Goal: Task Accomplishment & Management: Manage account settings

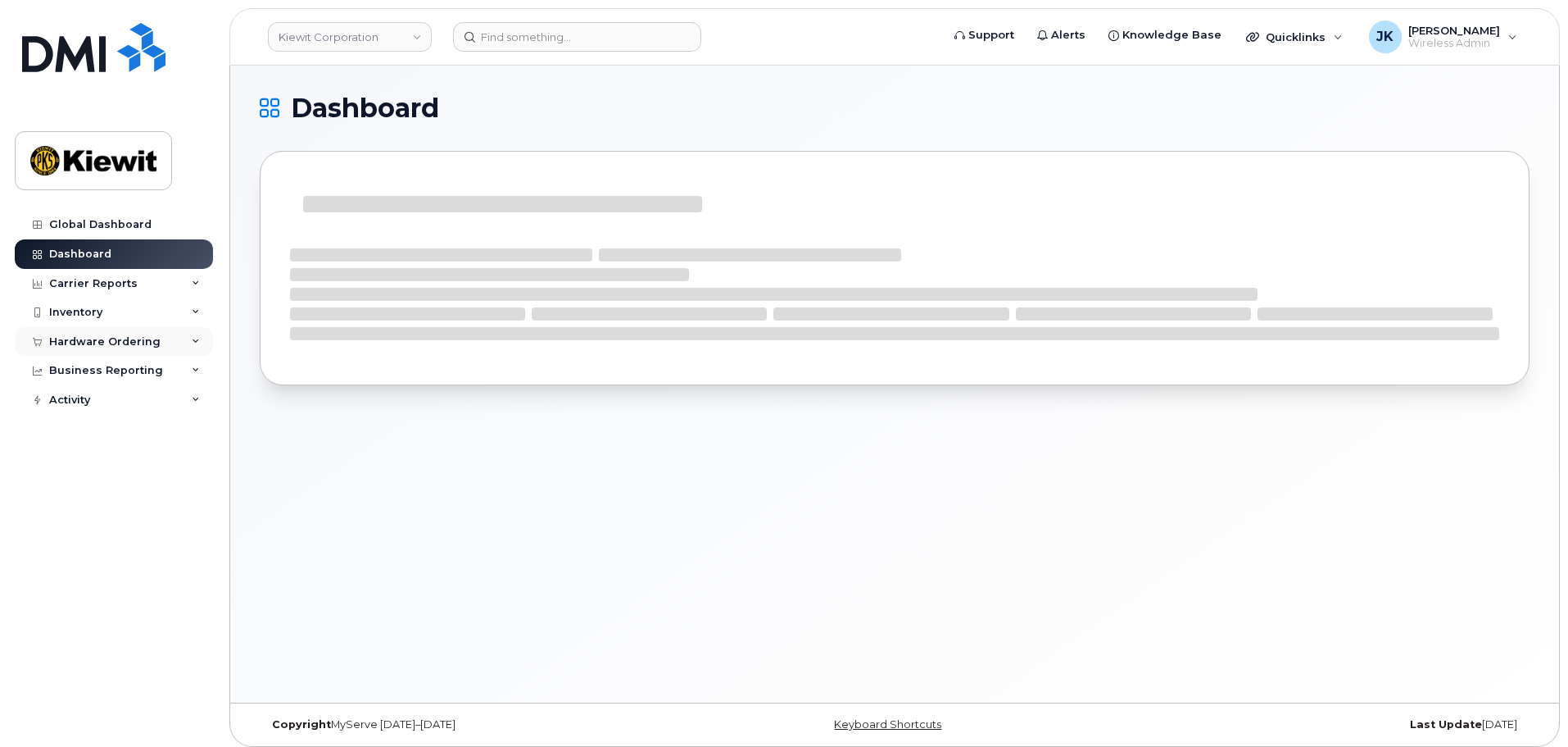
click at [109, 340] on div "Hardware Ordering" at bounding box center [104, 341] width 111 height 13
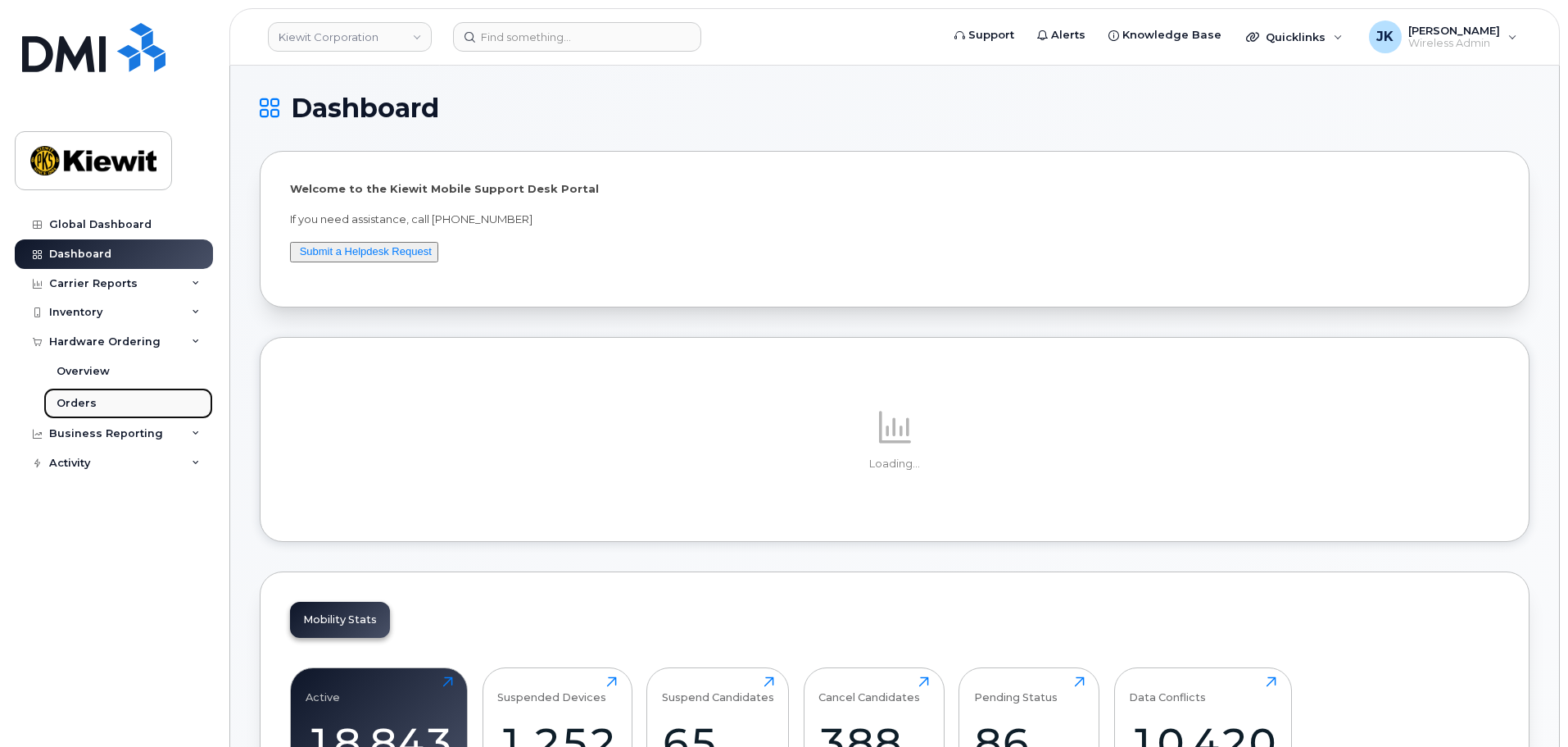
click at [101, 403] on link "Orders" at bounding box center [128, 403] width 169 height 31
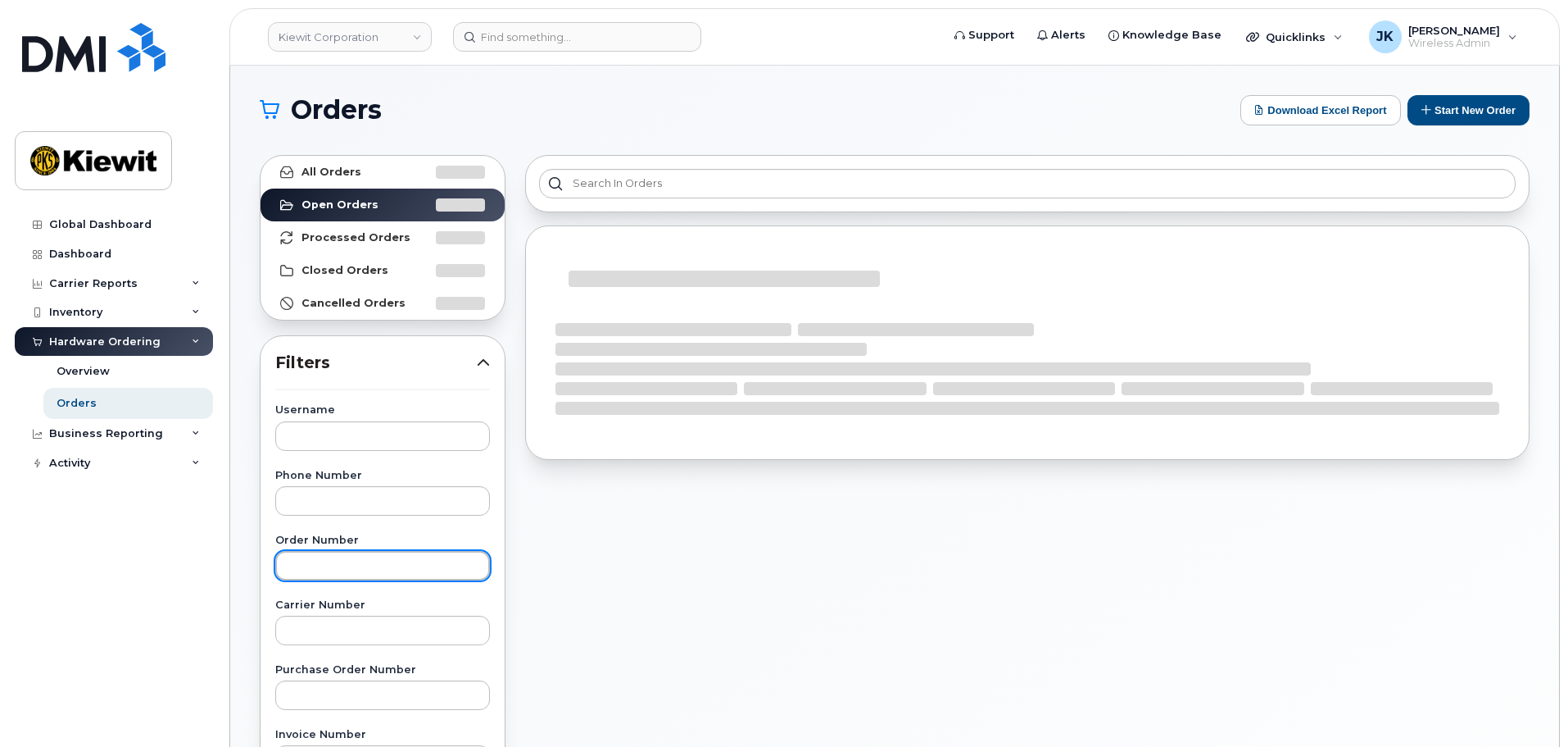
click at [351, 557] on input "text" at bounding box center [382, 566] width 214 height 29
paste input "301381"
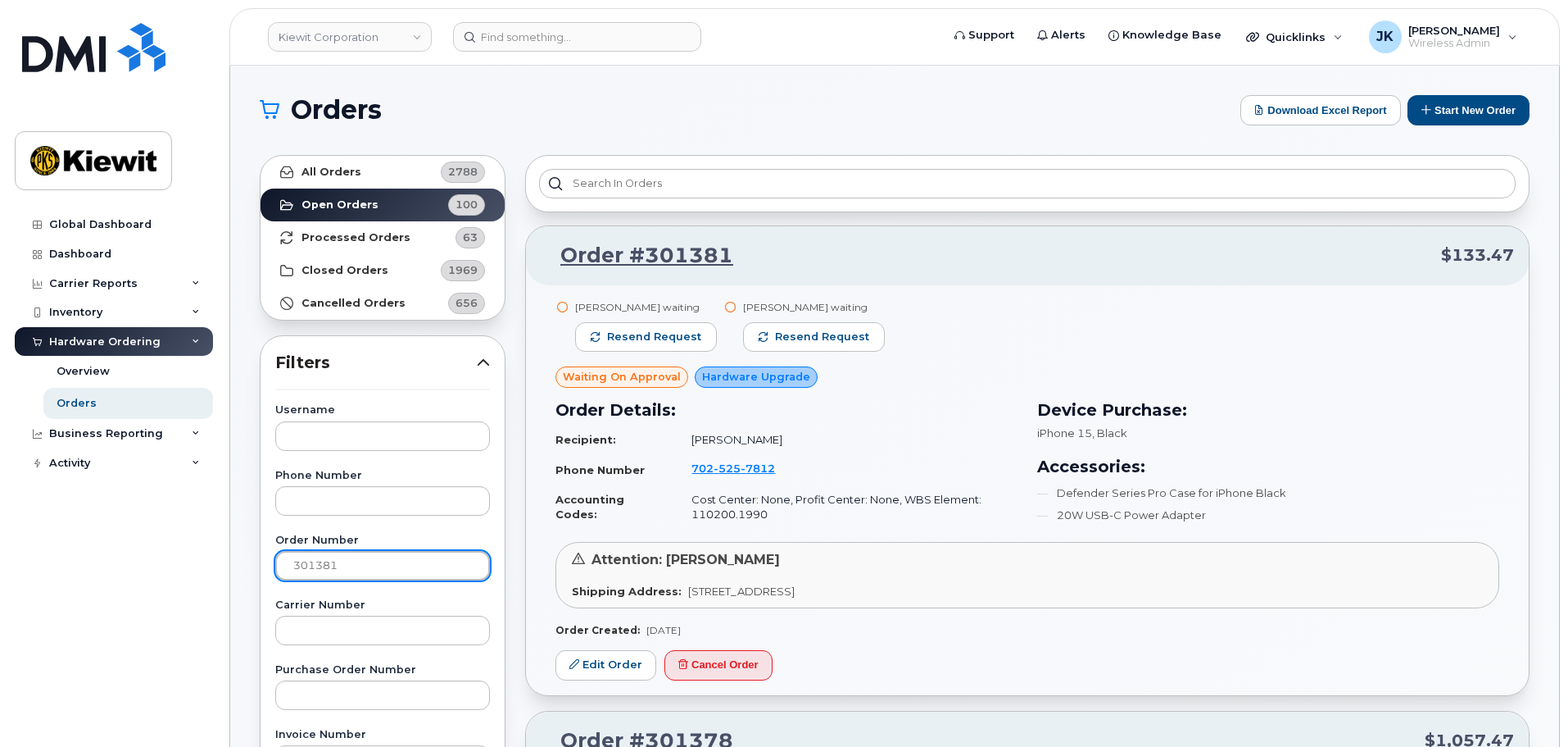
type input "301381"
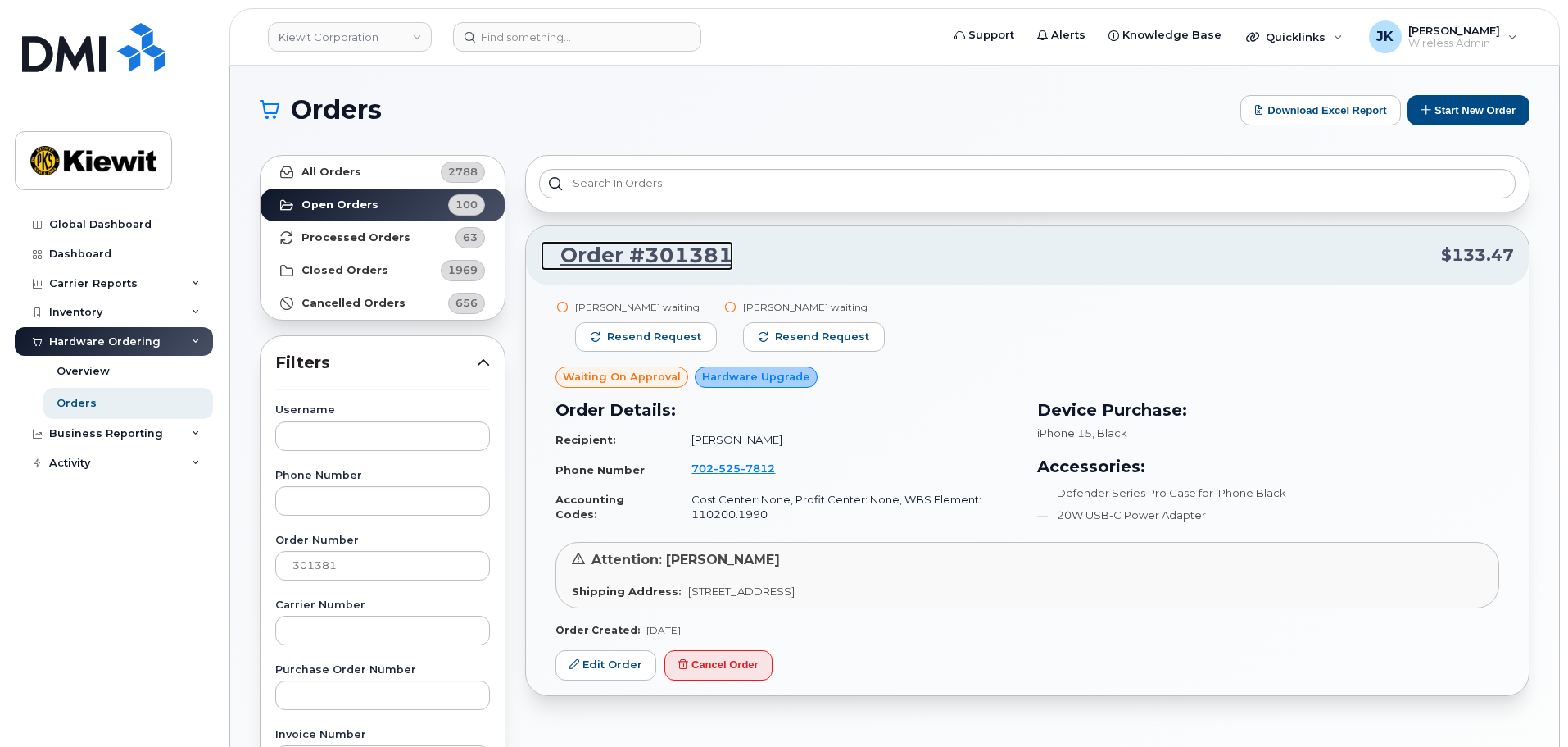
click at [665, 256] on link "Order #301381" at bounding box center [636, 256] width 192 height 29
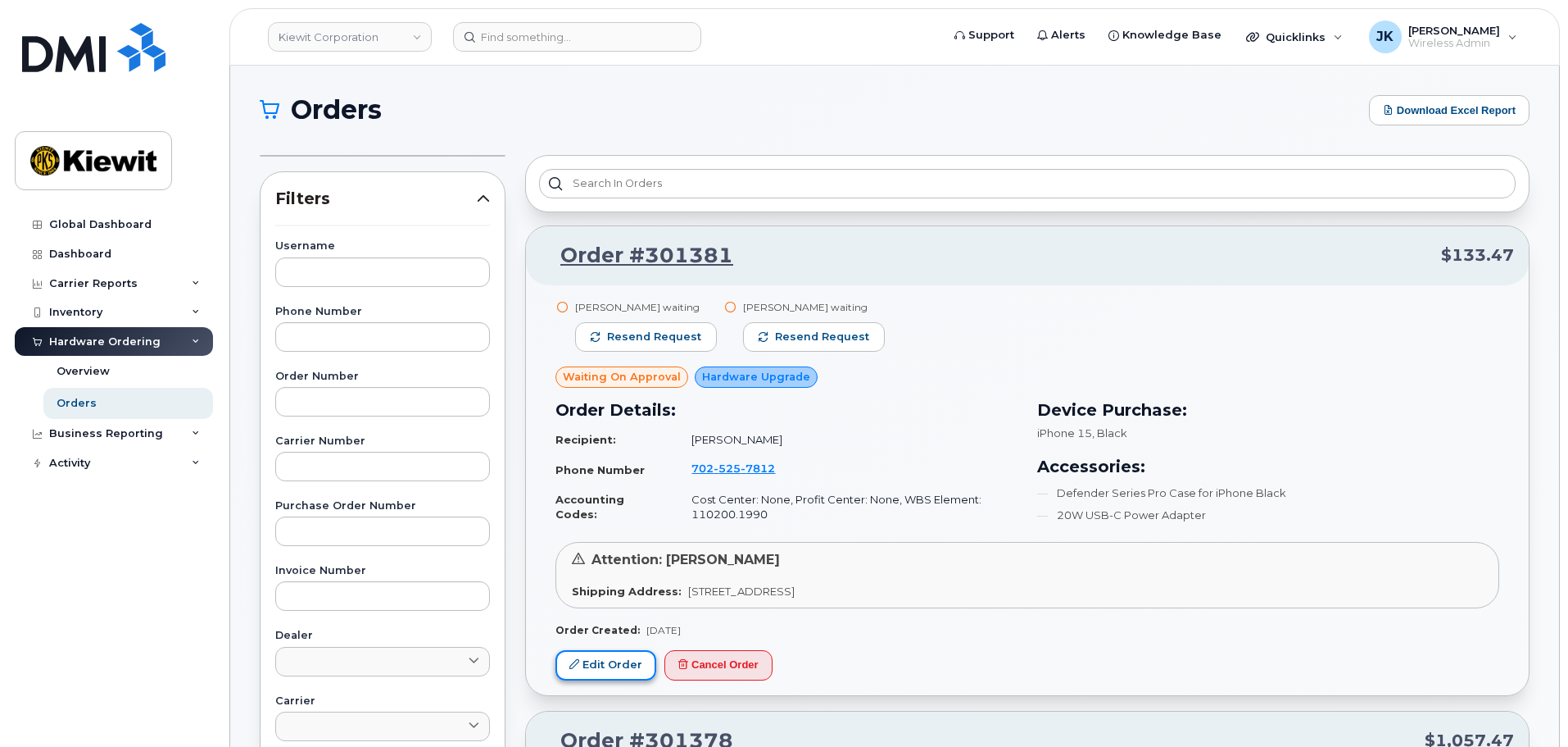
drag, startPoint x: 602, startPoint y: 665, endPoint x: 608, endPoint y: 659, distance: 8.5
click at [602, 665] on link "Edit Order" at bounding box center [606, 665] width 101 height 30
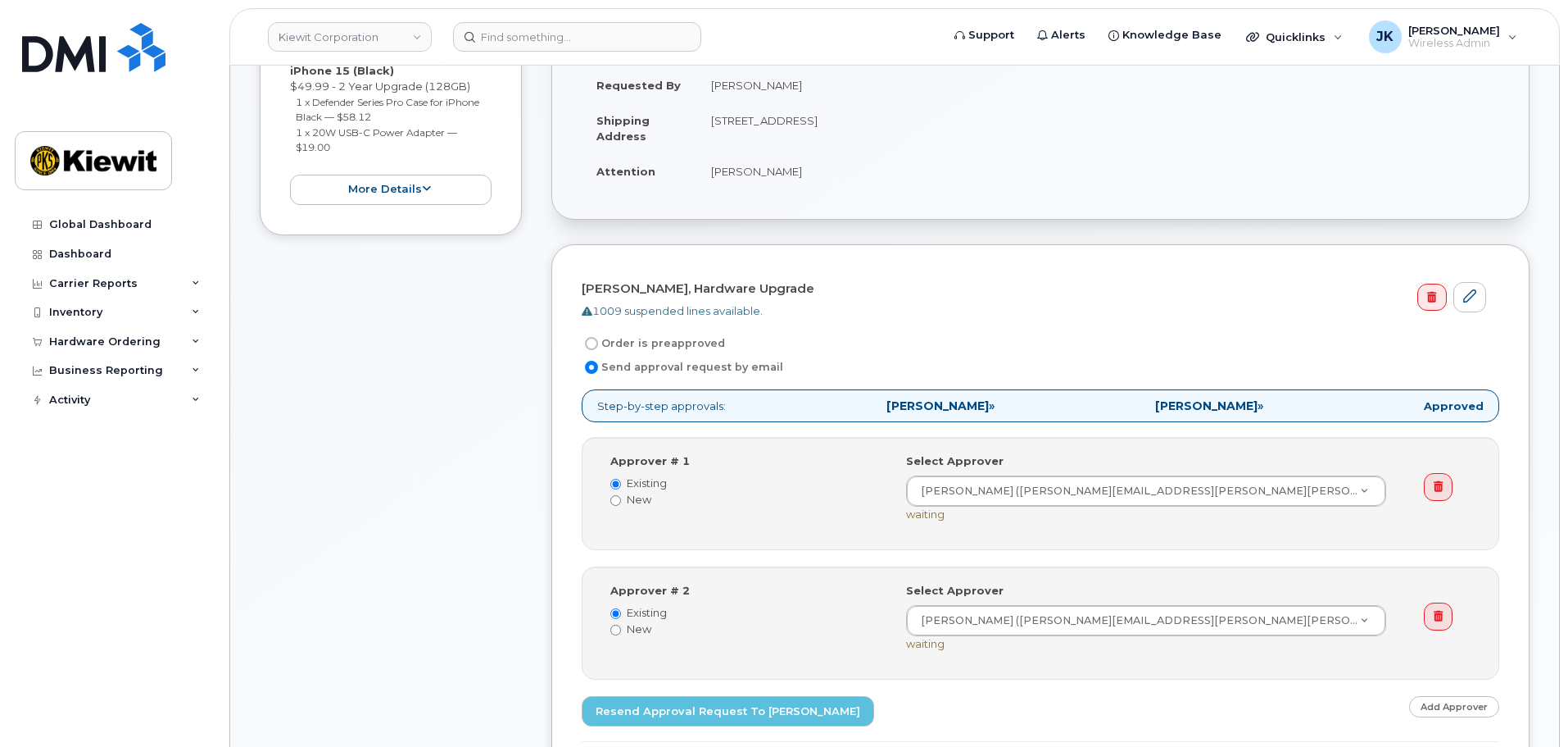
scroll to position [328, 0]
click at [590, 342] on input "Order is preapproved" at bounding box center [591, 341] width 13 height 13
radio input "true"
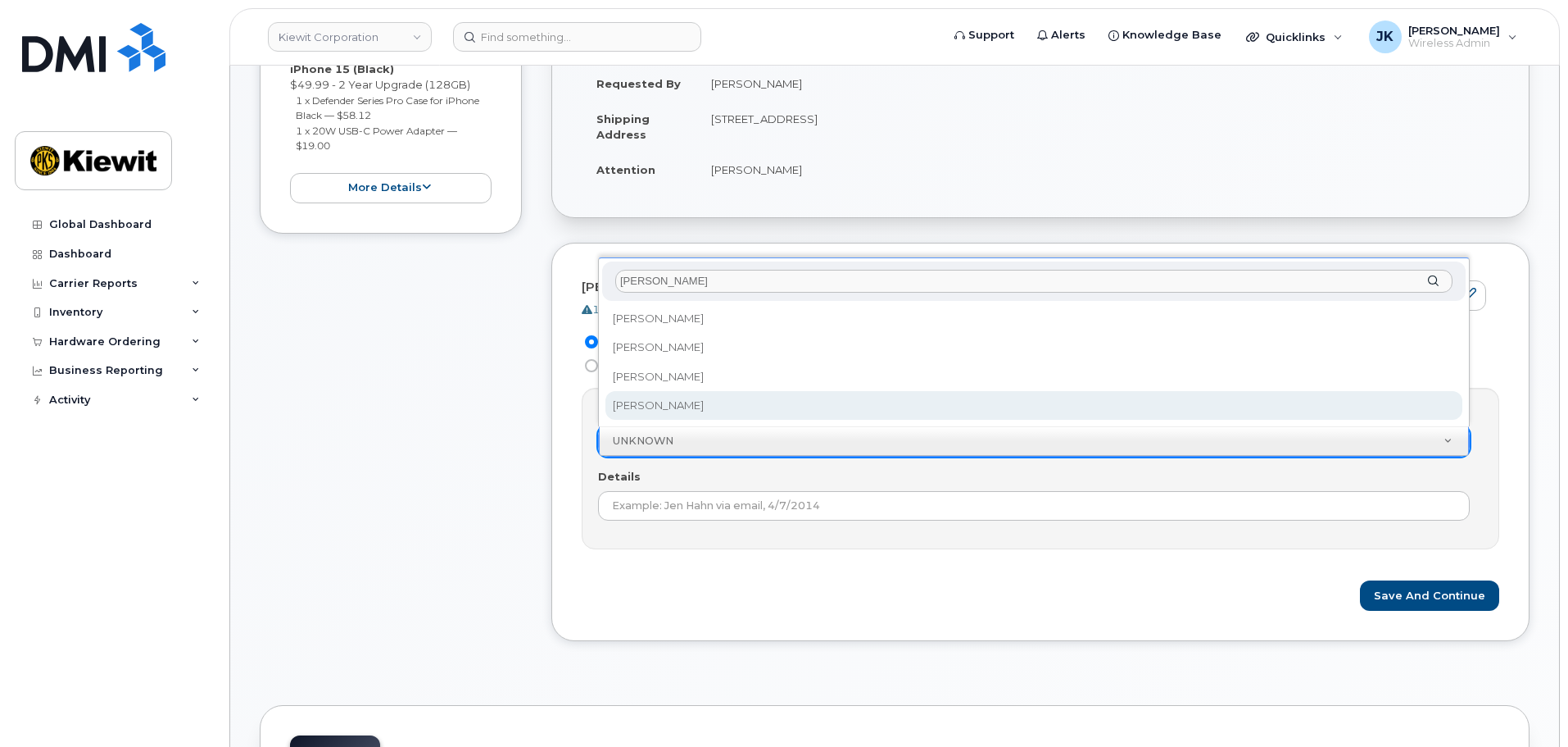
type input "jennifer"
select select "2149973"
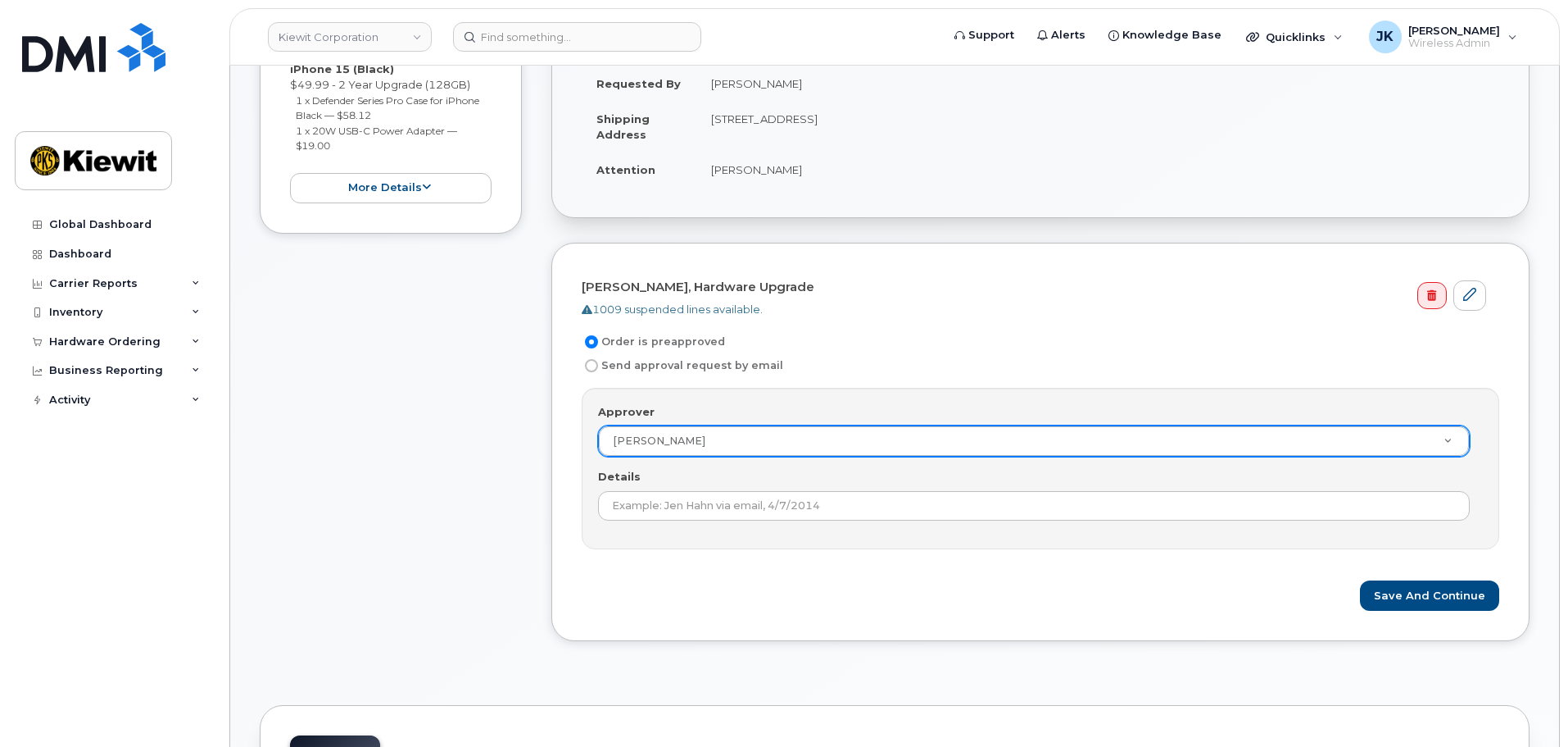
click at [801, 393] on div "Approver Jennifer Scott Approver UNKNOWN Aaron Seward Abrianna Garcia Adrien AG…" at bounding box center [1041, 468] width 918 height 162
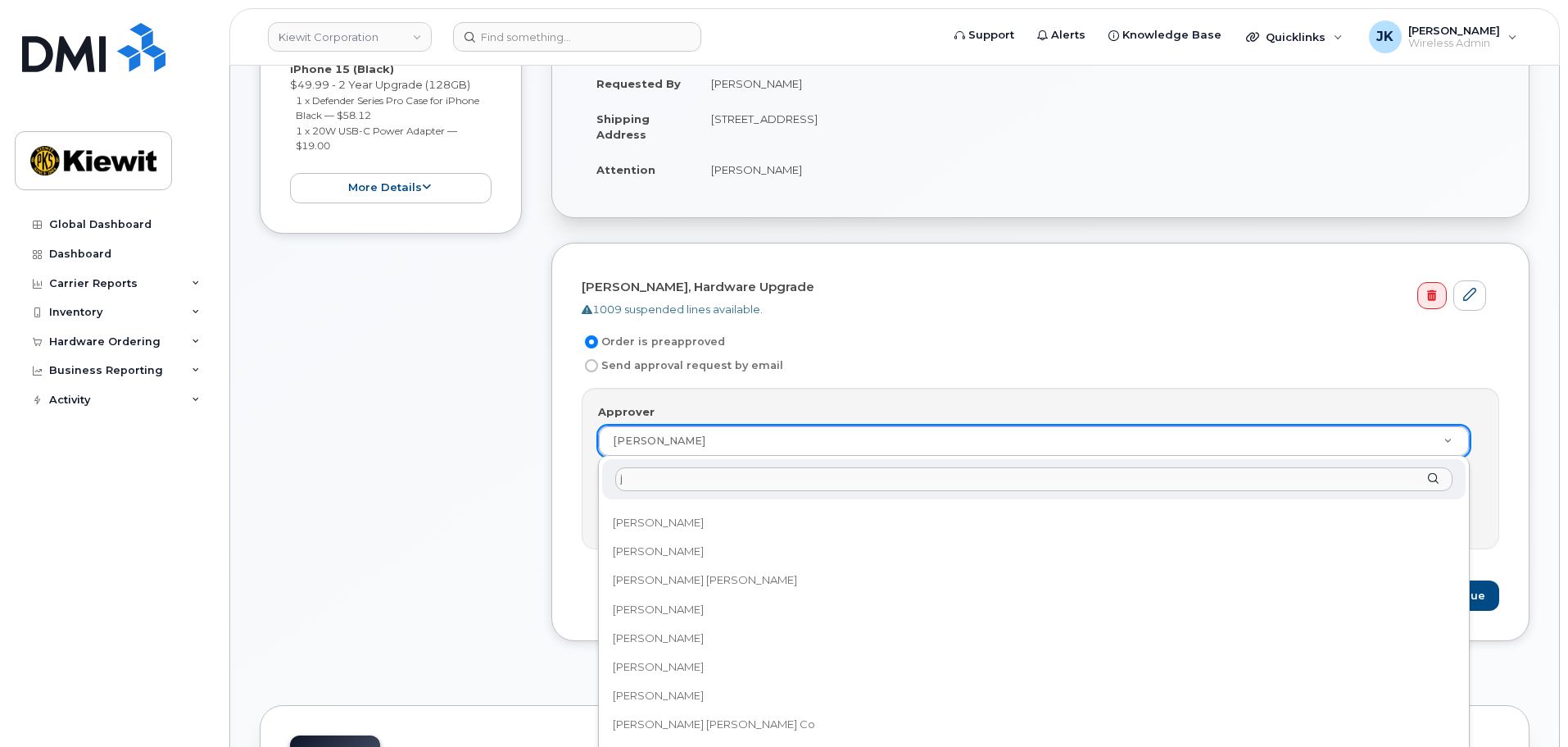
scroll to position [0, 0]
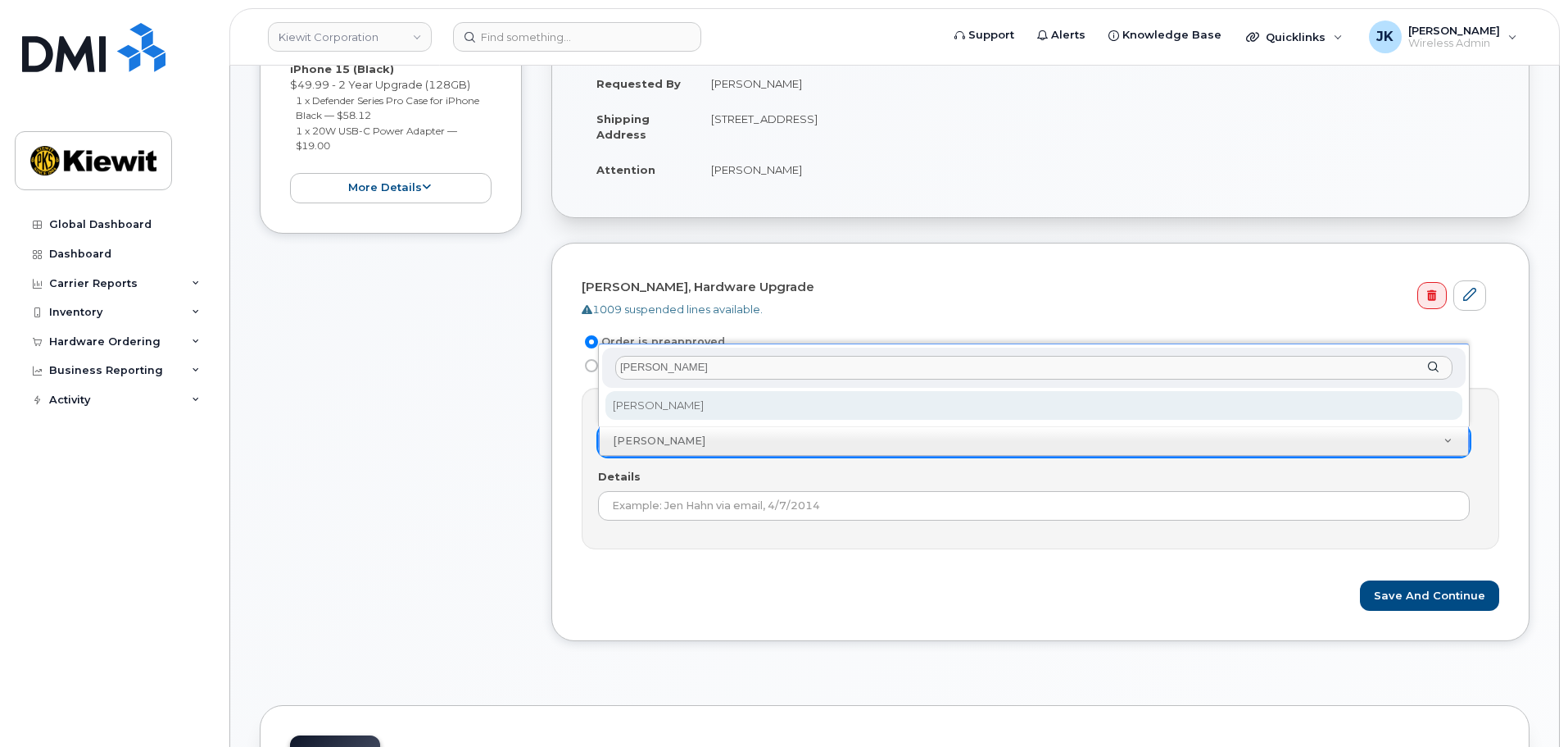
type input "jennifer kr"
select select "2149666"
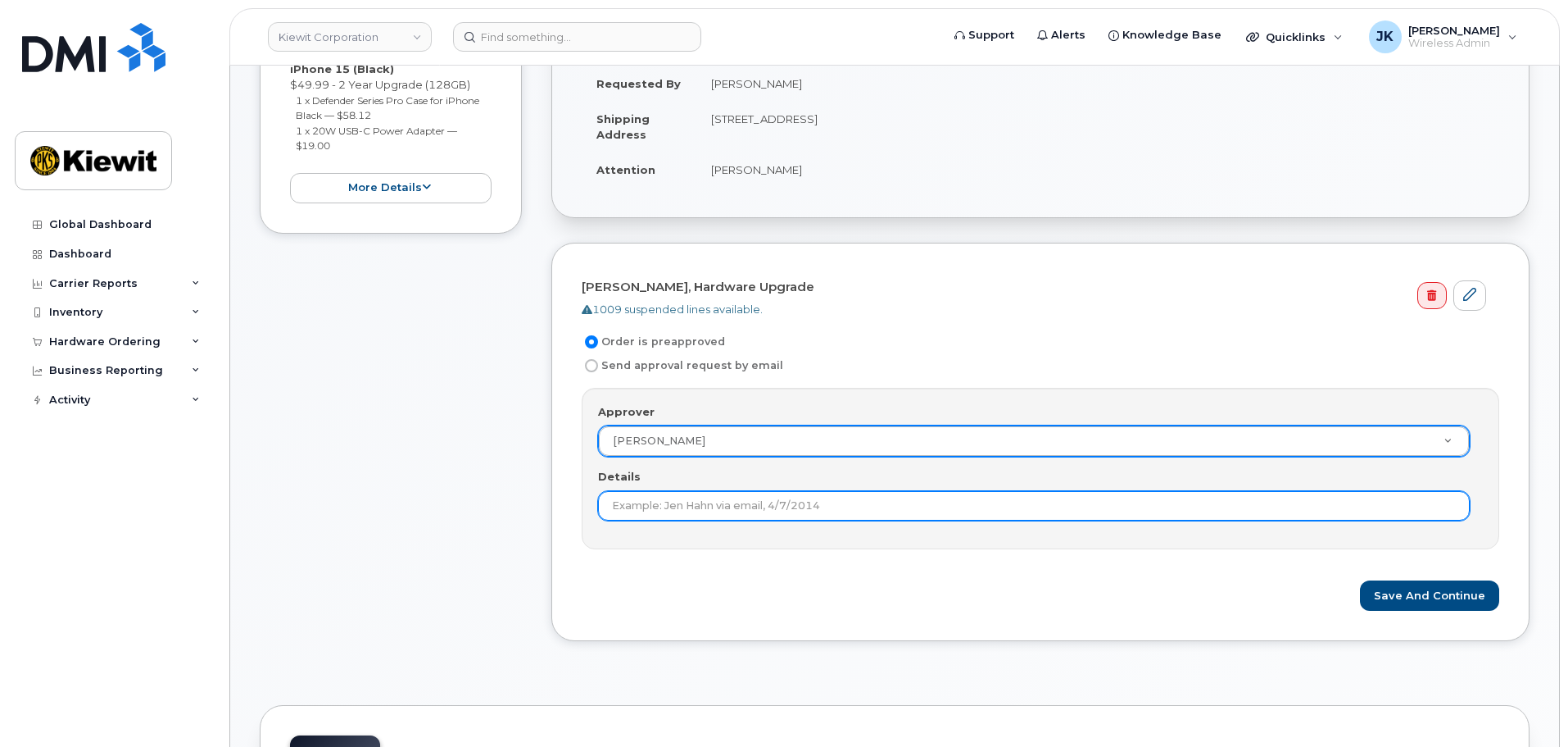
click at [751, 507] on input "Details" at bounding box center [1034, 506] width 872 height 29
type input "2nd approval not needed."
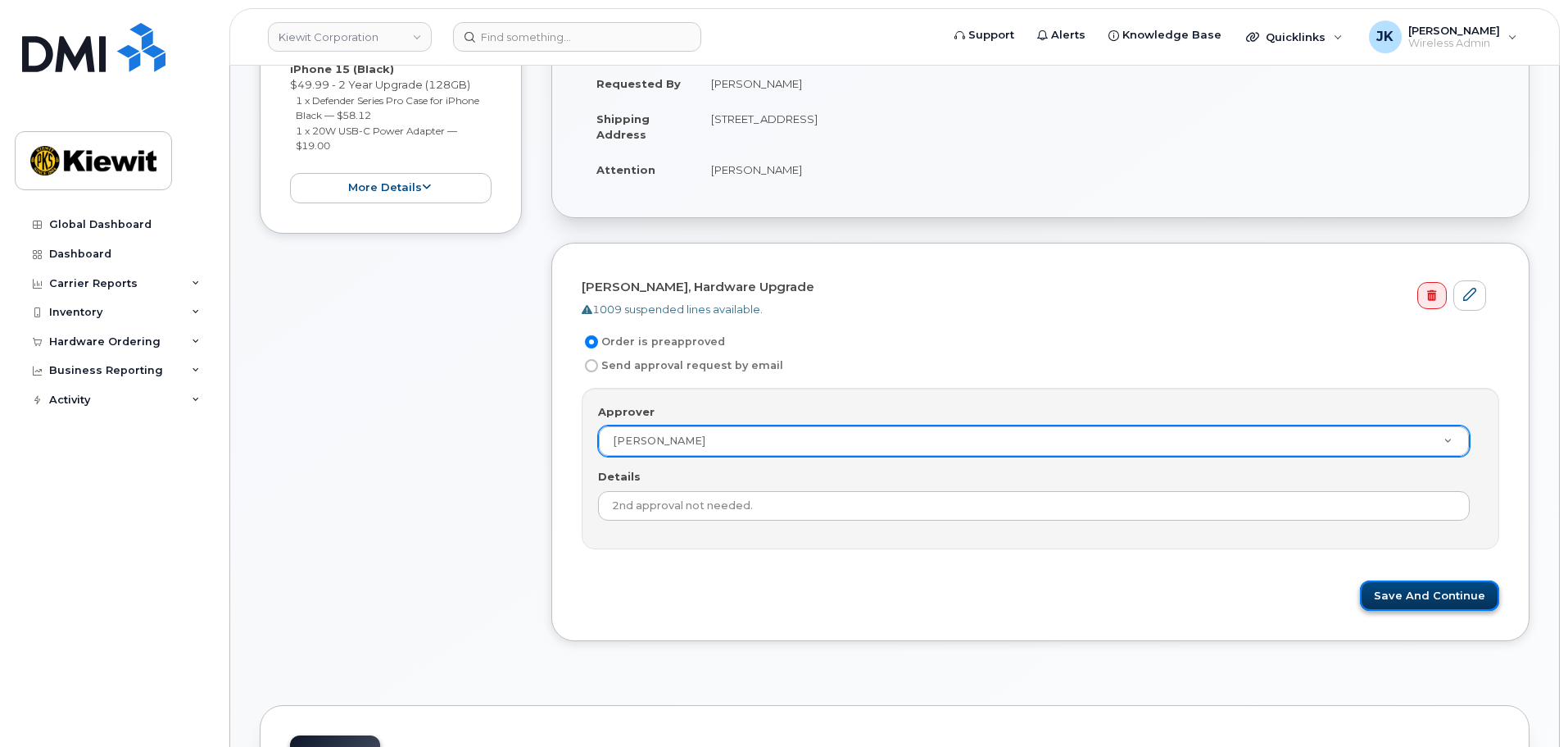
click at [1413, 598] on button "Save and Continue" at bounding box center [1429, 595] width 139 height 30
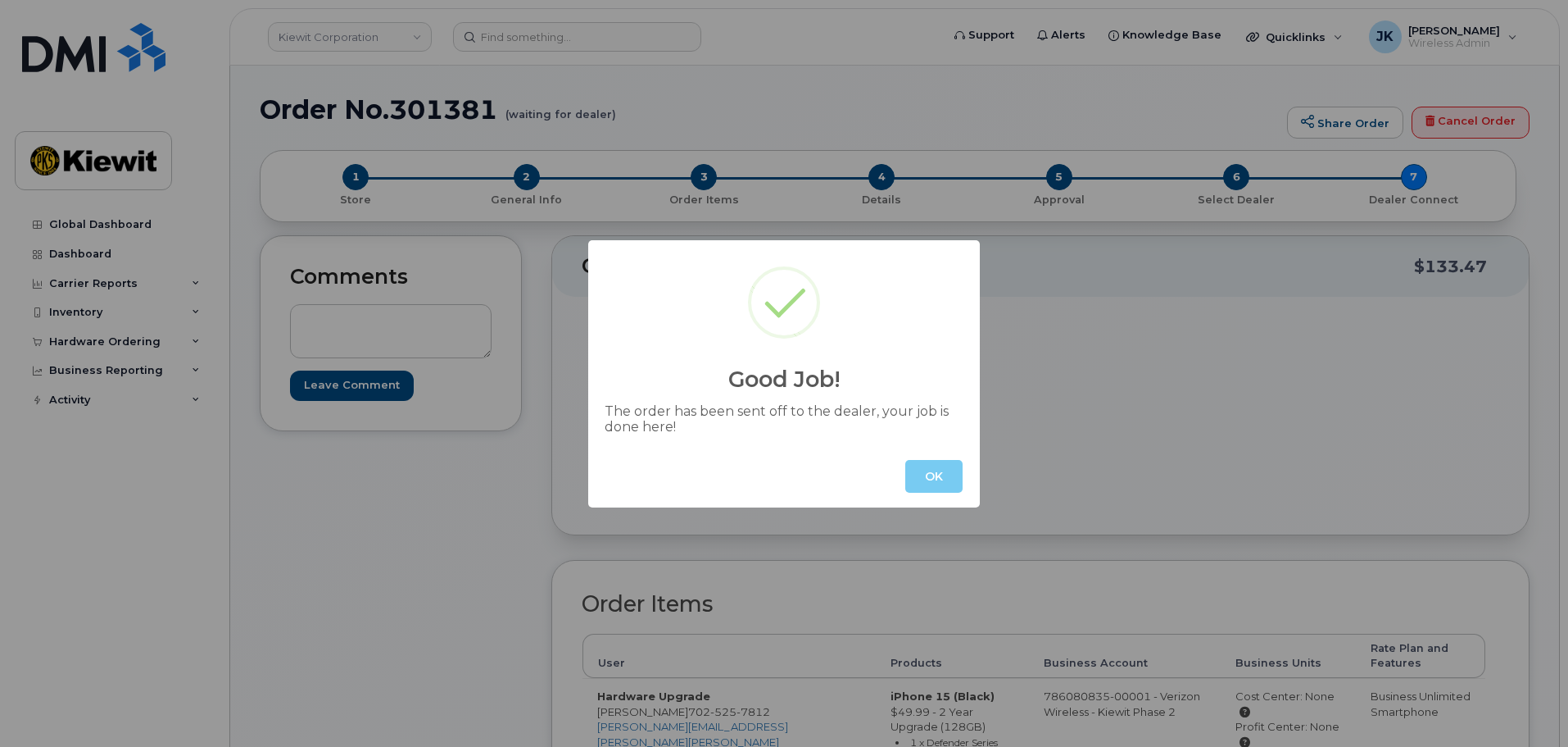
click at [923, 478] on button "OK" at bounding box center [934, 477] width 57 height 33
